Goal: Transaction & Acquisition: Purchase product/service

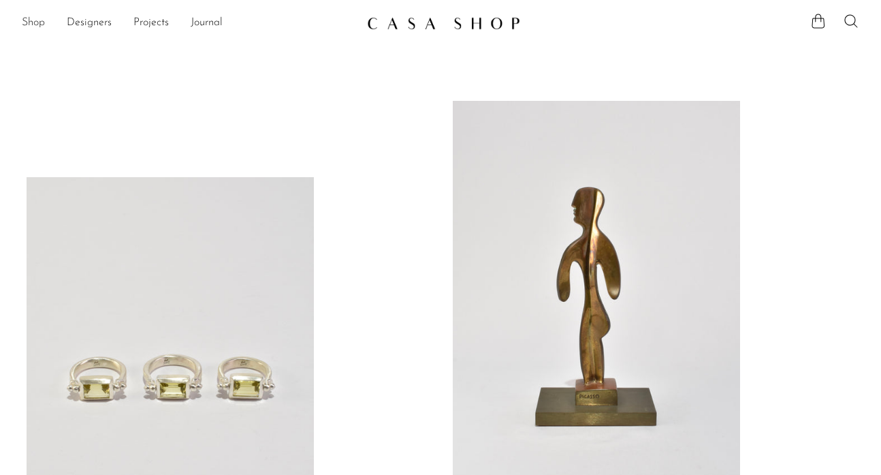
click at [35, 24] on link "Shop" at bounding box center [33, 23] width 23 height 18
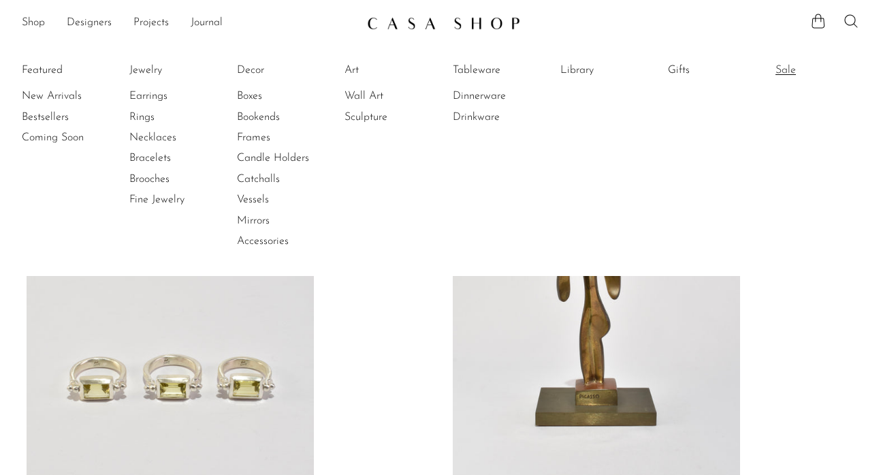
click at [790, 72] on link "Sale" at bounding box center [827, 70] width 102 height 15
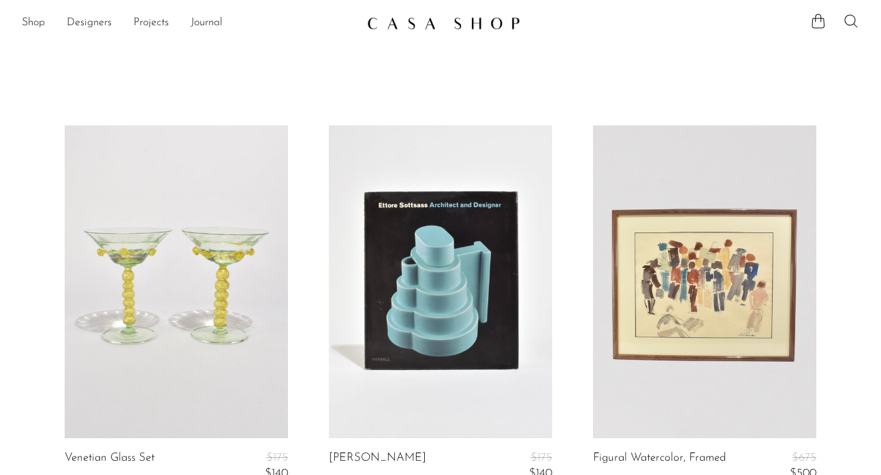
click at [847, 16] on icon at bounding box center [851, 20] width 13 height 13
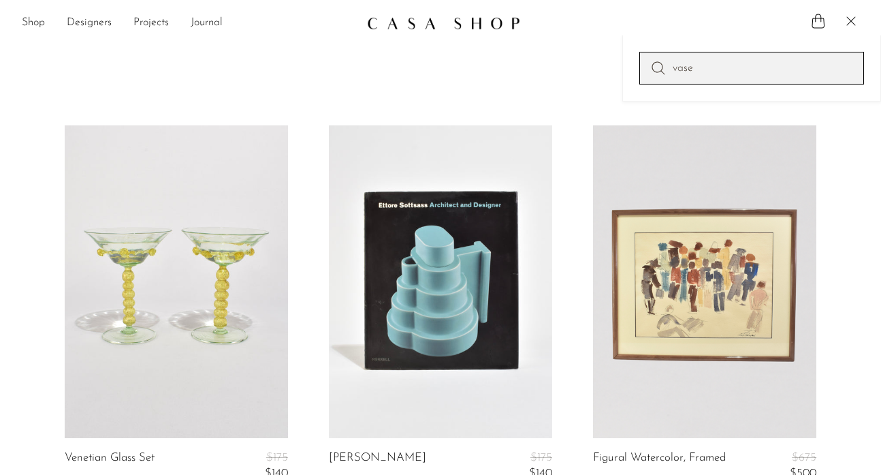
type input "vase"
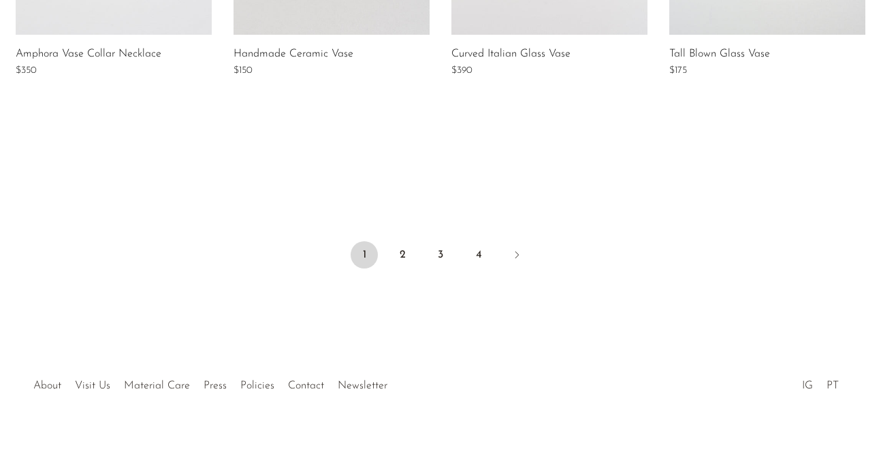
scroll to position [851, 0]
click at [409, 246] on link "2" at bounding box center [402, 255] width 27 height 27
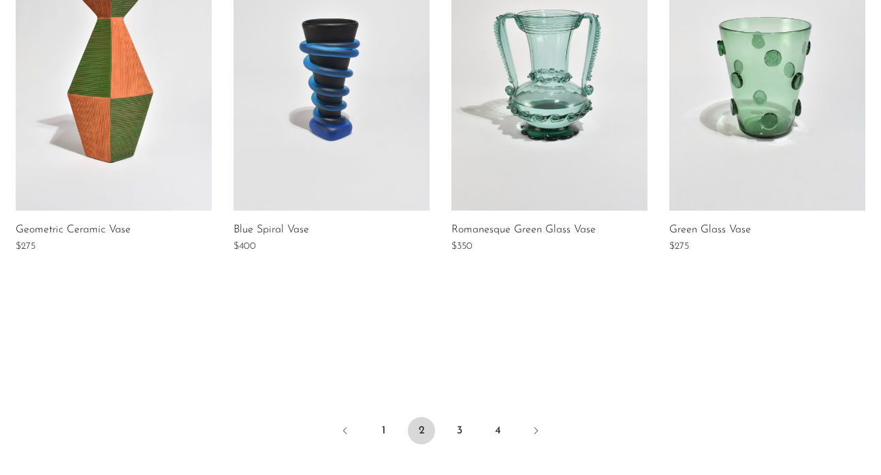
scroll to position [676, 0]
click at [460, 432] on link "3" at bounding box center [459, 430] width 27 height 27
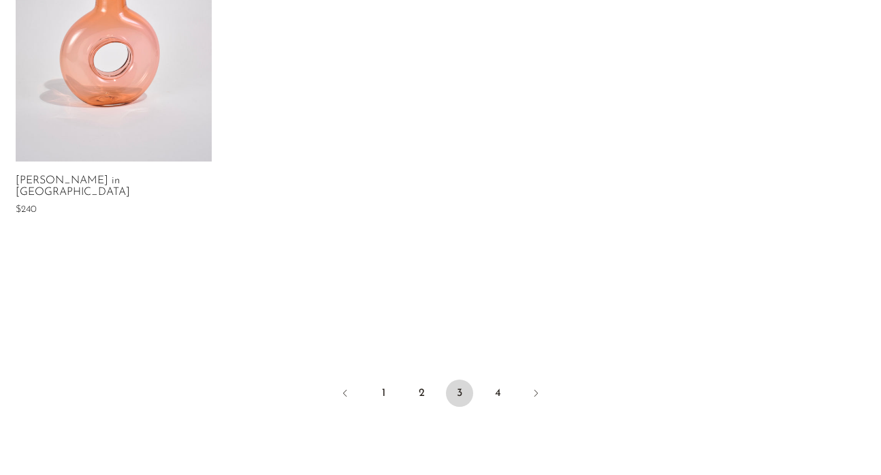
scroll to position [778, 0]
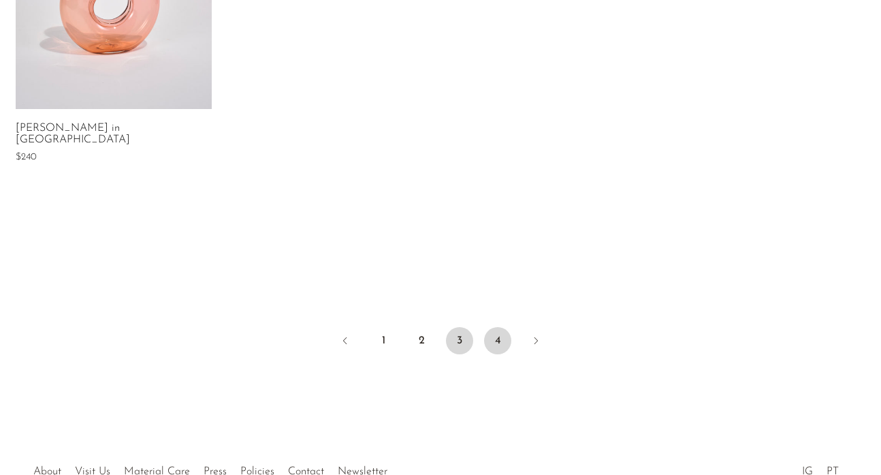
click at [497, 329] on link "4" at bounding box center [497, 340] width 27 height 27
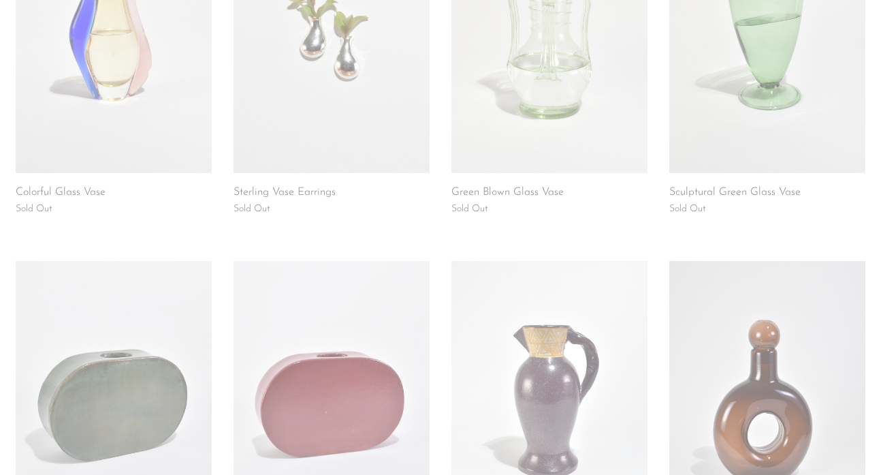
scroll to position [142, 0]
